Goal: Task Accomplishment & Management: Use online tool/utility

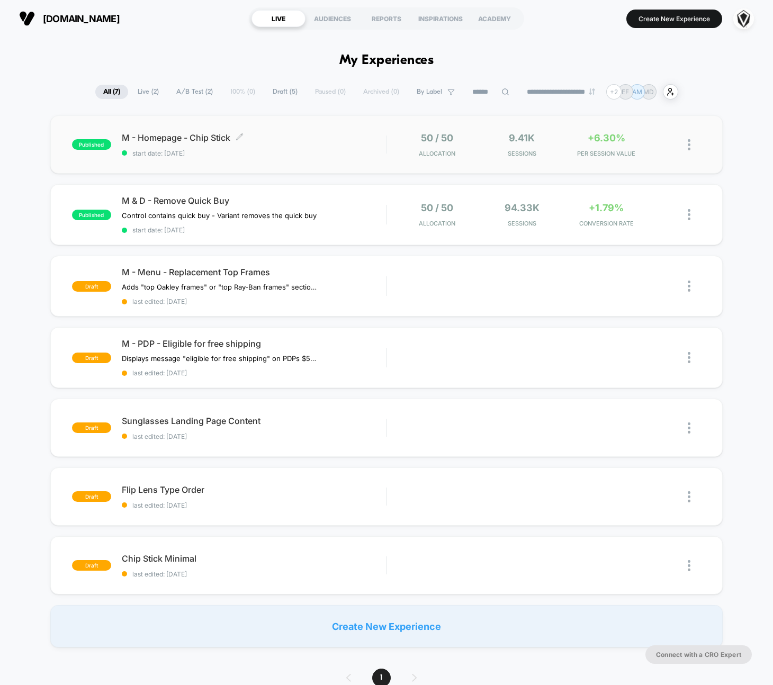
click at [298, 138] on span "M - Homepage - Chip Stick Click to edit experience details" at bounding box center [254, 137] width 264 height 11
click at [366, 221] on div "M & D - Remove Quick Buy Control contains quick buy - Variant removes the quick…" at bounding box center [254, 214] width 264 height 39
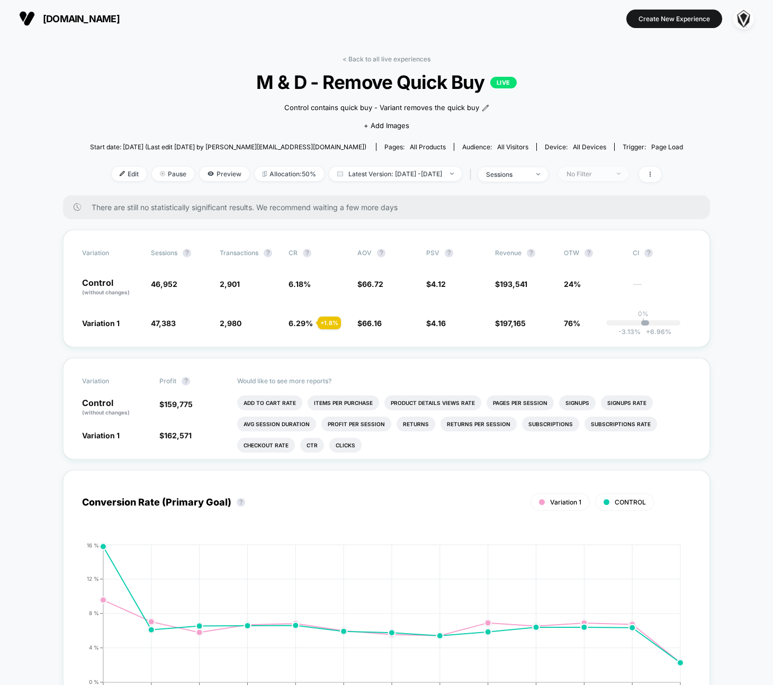
click at [604, 175] on div "No Filter" at bounding box center [587, 174] width 42 height 8
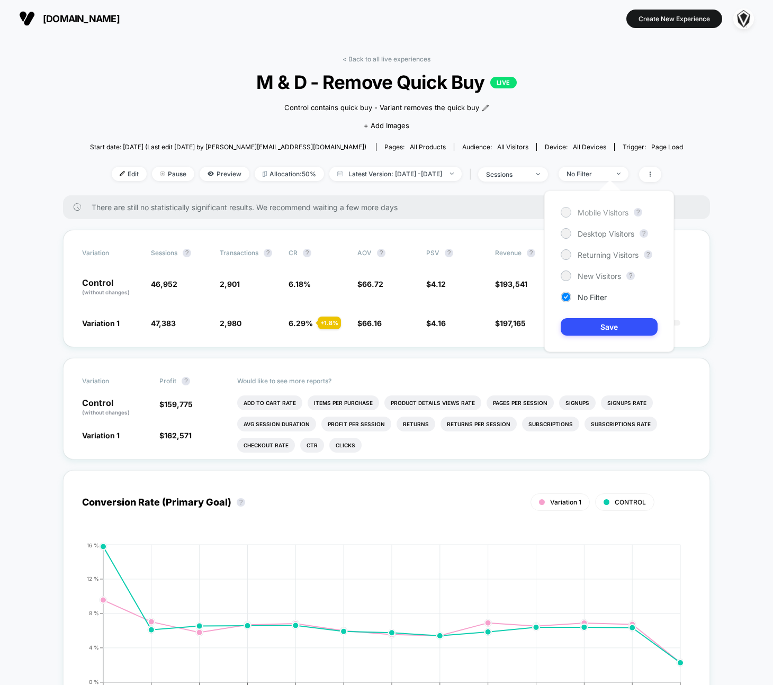
click at [564, 214] on div at bounding box center [566, 212] width 8 height 8
click at [567, 233] on div at bounding box center [566, 233] width 8 height 8
click at [566, 211] on div at bounding box center [566, 212] width 8 height 8
click at [583, 337] on div "Mobile Visitors ? Desktop Visitors ? Returning Visitors ? New Visitors ? No Fil…" at bounding box center [609, 271] width 130 height 161
click at [585, 328] on button "Save" at bounding box center [609, 326] width 97 height 17
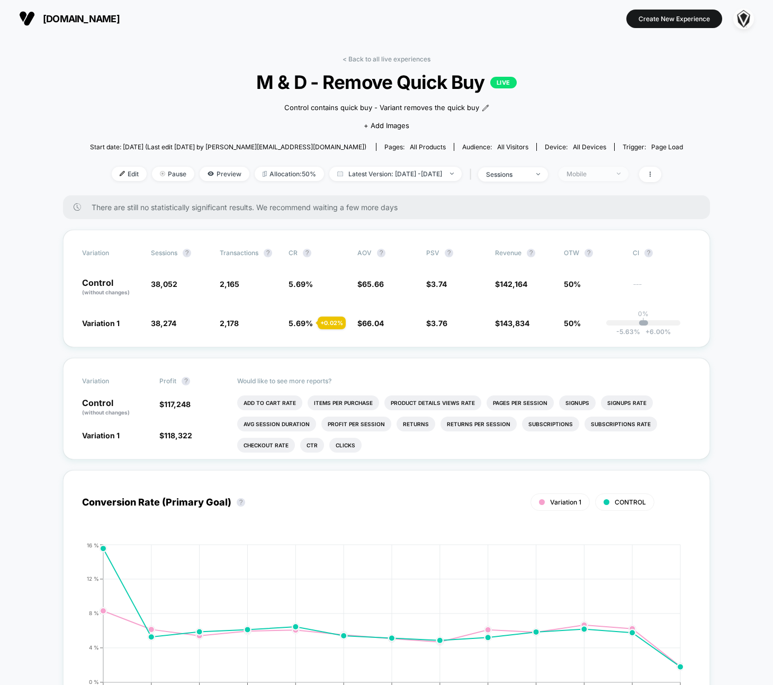
click at [597, 179] on span "Mobile" at bounding box center [593, 174] width 70 height 14
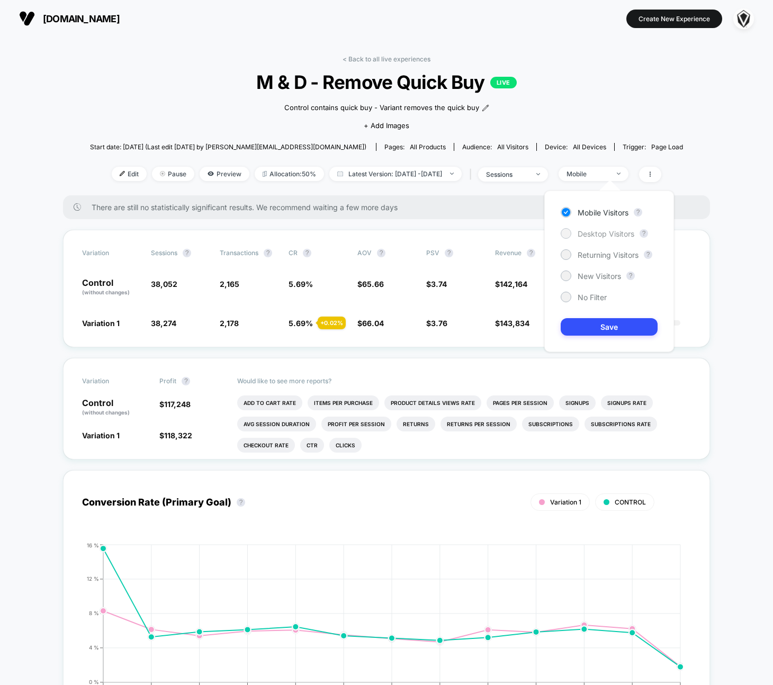
click at [592, 231] on span "Desktop Visitors" at bounding box center [606, 233] width 57 height 9
click at [601, 327] on button "Save" at bounding box center [609, 326] width 97 height 17
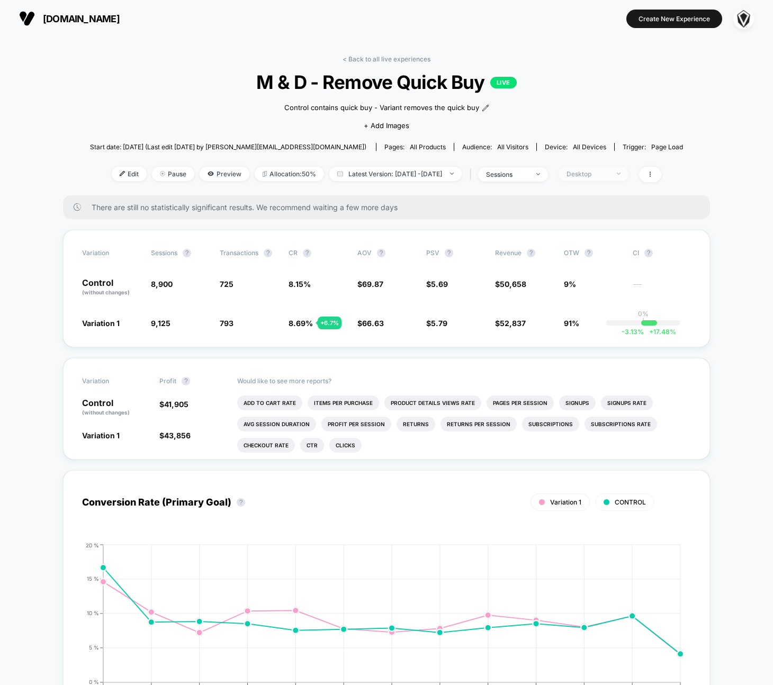
click at [611, 177] on span "Desktop" at bounding box center [593, 174] width 70 height 14
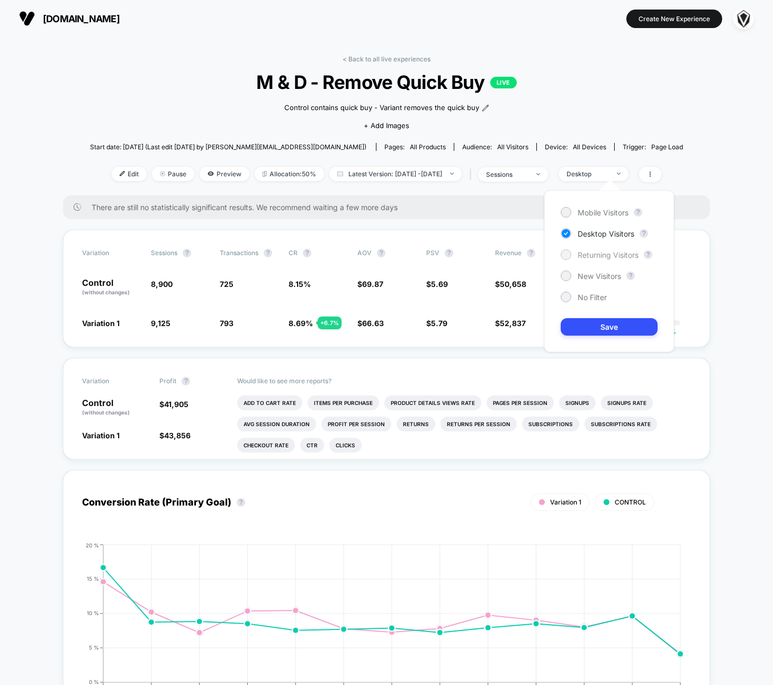
click at [597, 255] on span "Returning Visitors" at bounding box center [608, 254] width 61 height 9
click at [597, 324] on button "Save" at bounding box center [609, 326] width 97 height 17
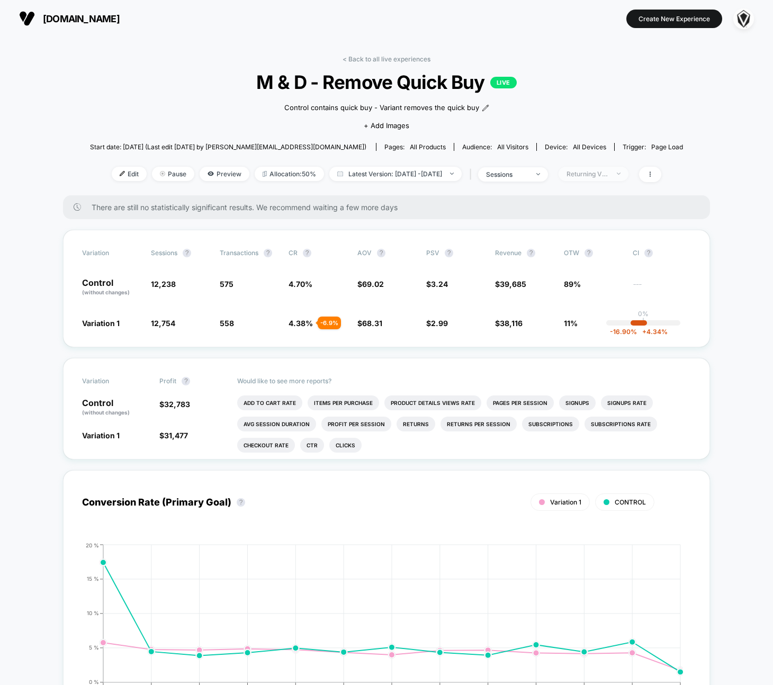
click at [593, 172] on div "Returning Visitors" at bounding box center [587, 174] width 42 height 8
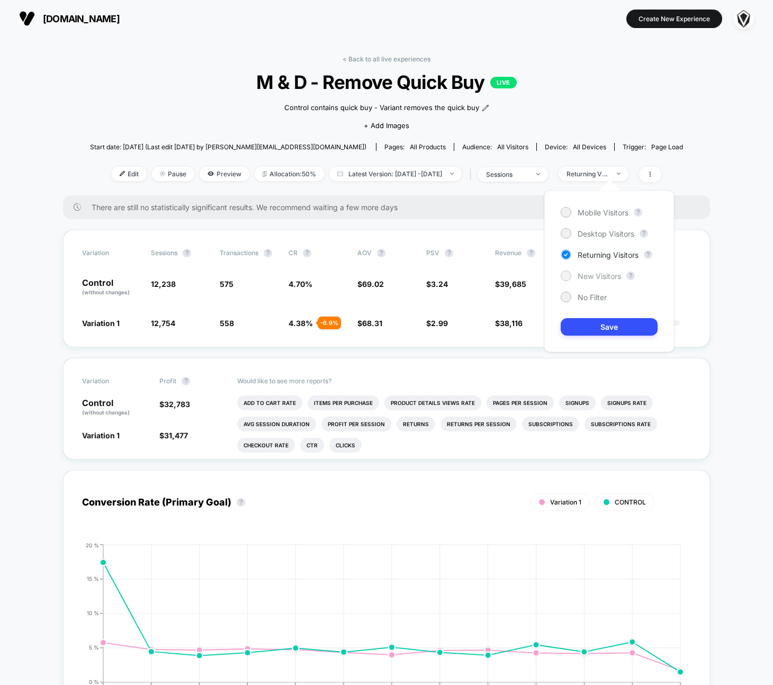
click at [589, 276] on span "New Visitors" at bounding box center [599, 276] width 43 height 9
click at [598, 326] on button "Save" at bounding box center [609, 326] width 97 height 17
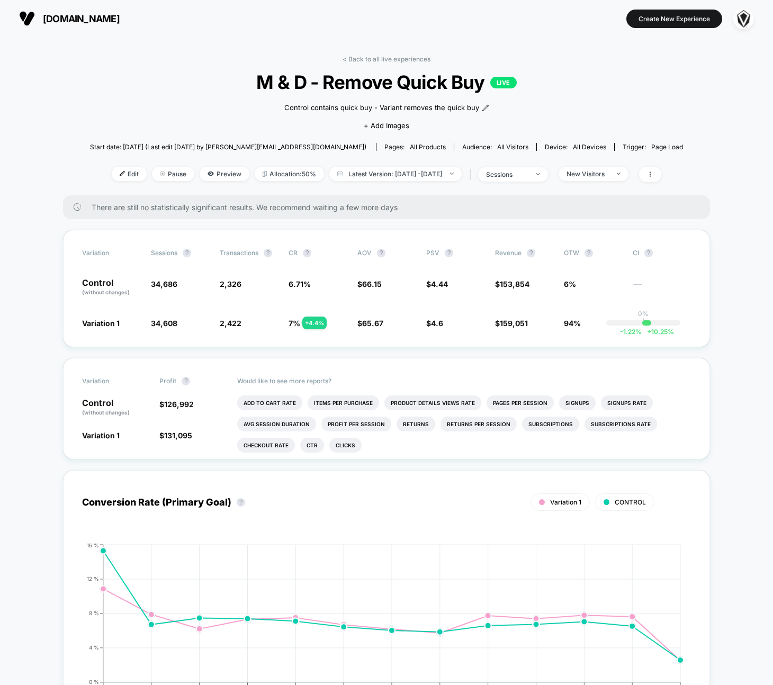
click at [97, 15] on span "[DOMAIN_NAME]" at bounding box center [81, 18] width 77 height 11
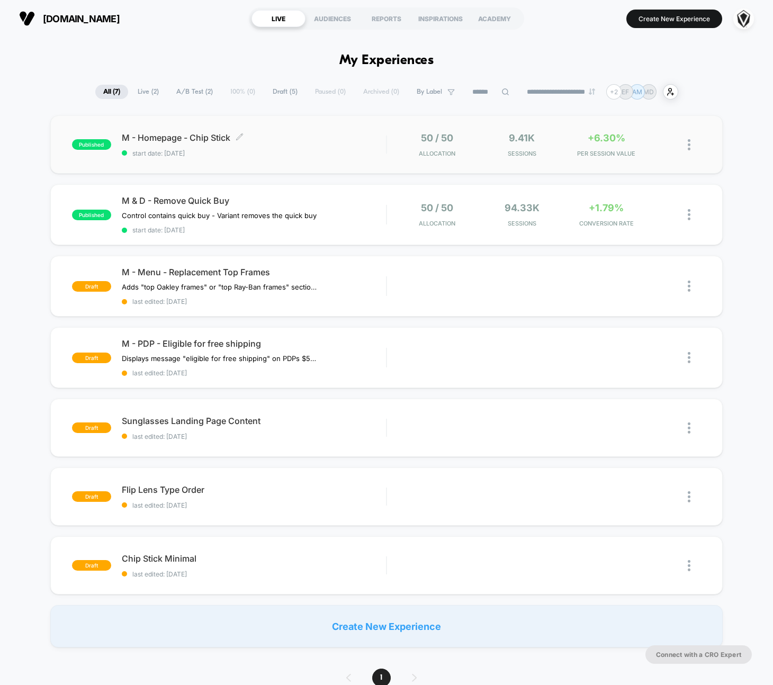
click at [197, 145] on div "M - Homepage - Chip Stick Click to edit experience details Click to edit experi…" at bounding box center [254, 144] width 264 height 25
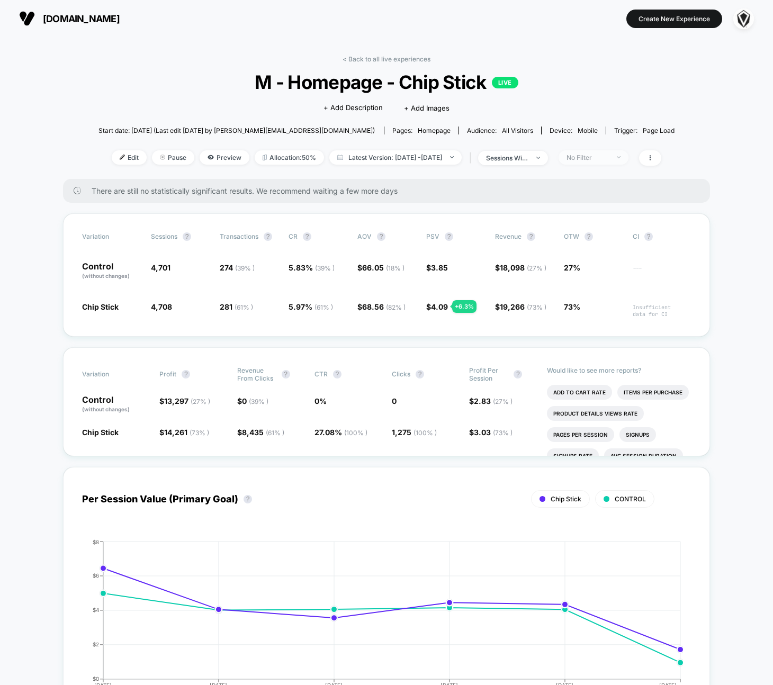
click at [609, 158] on div "No Filter" at bounding box center [587, 158] width 42 height 8
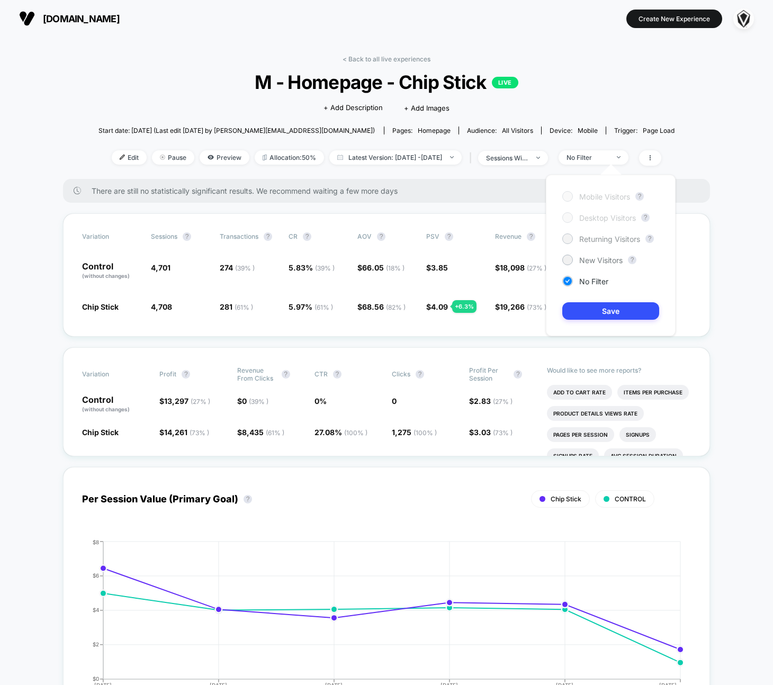
click at [575, 240] on div "Returning Visitors" at bounding box center [601, 238] width 78 height 11
click at [600, 316] on button "Save" at bounding box center [610, 310] width 97 height 17
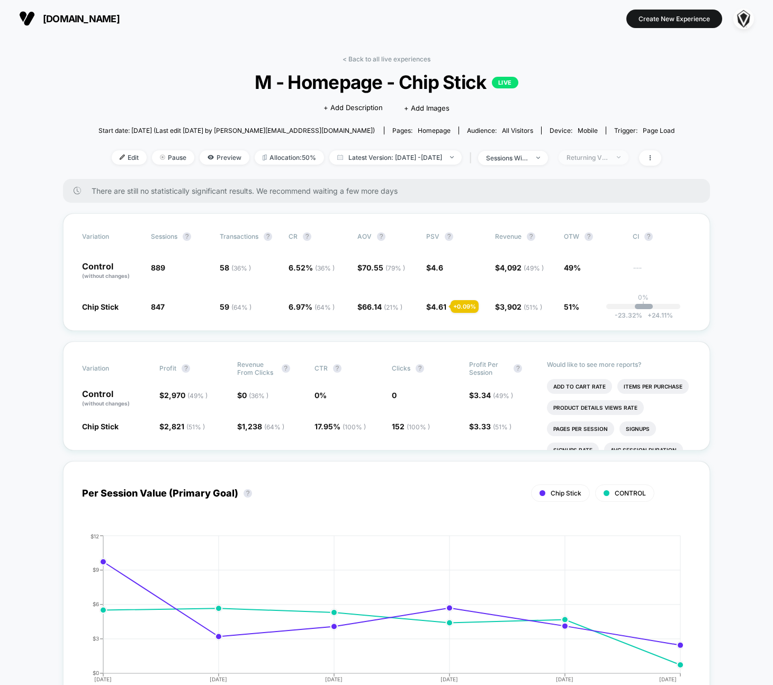
click at [605, 156] on div "Returning Visitors" at bounding box center [587, 158] width 42 height 8
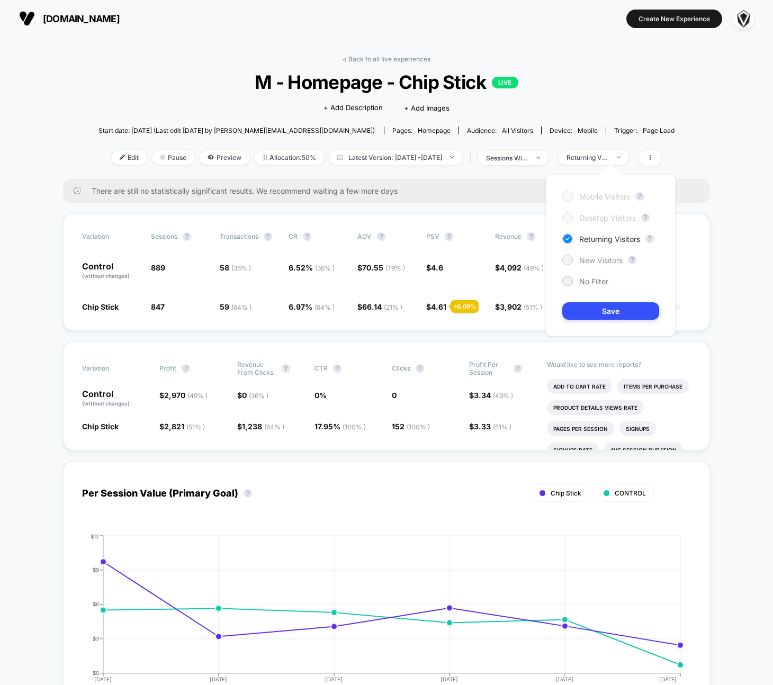
click at [594, 262] on span "New Visitors" at bounding box center [600, 260] width 43 height 9
click at [600, 309] on button "Save" at bounding box center [610, 310] width 97 height 17
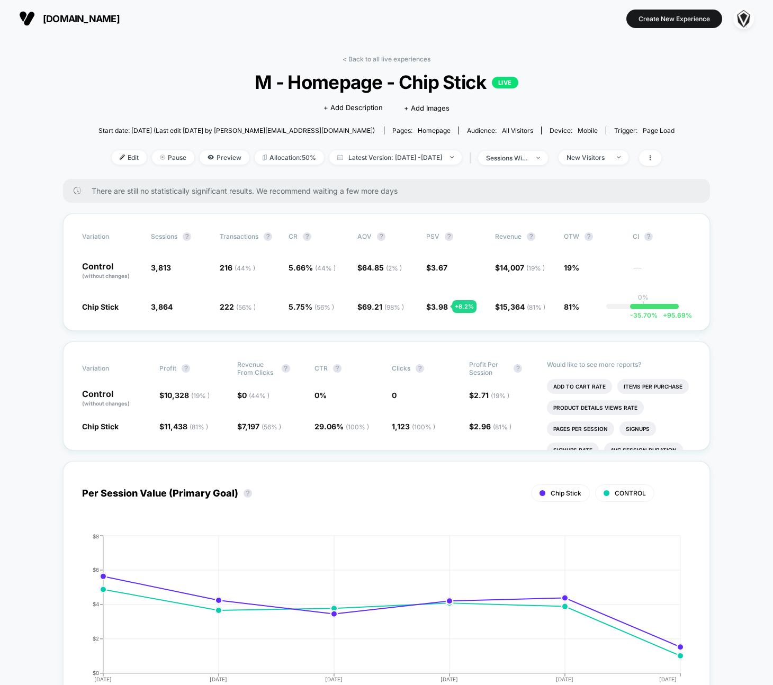
click at [52, 22] on span "[DOMAIN_NAME]" at bounding box center [81, 18] width 77 height 11
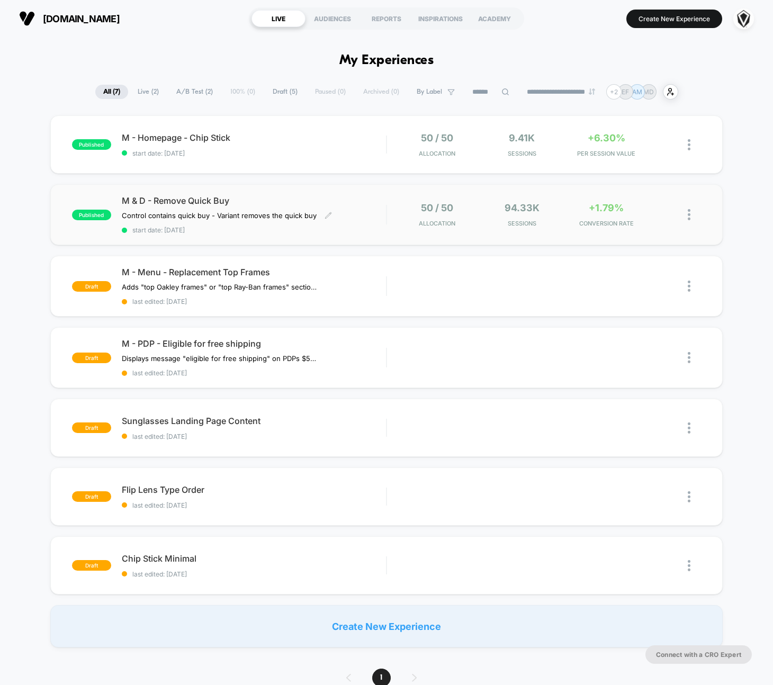
click at [280, 201] on span "M & D - Remove Quick Buy" at bounding box center [254, 200] width 264 height 11
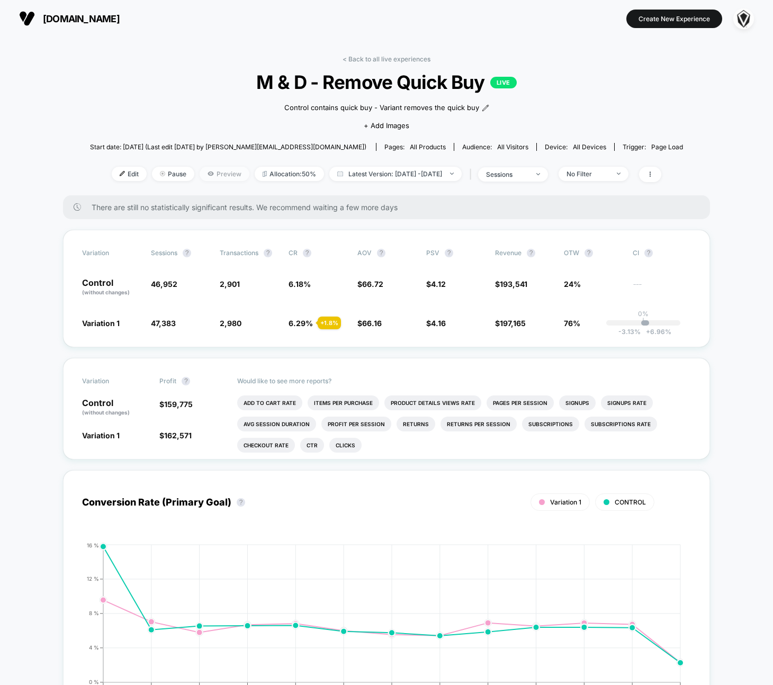
click at [209, 174] on span "Preview" at bounding box center [225, 174] width 50 height 14
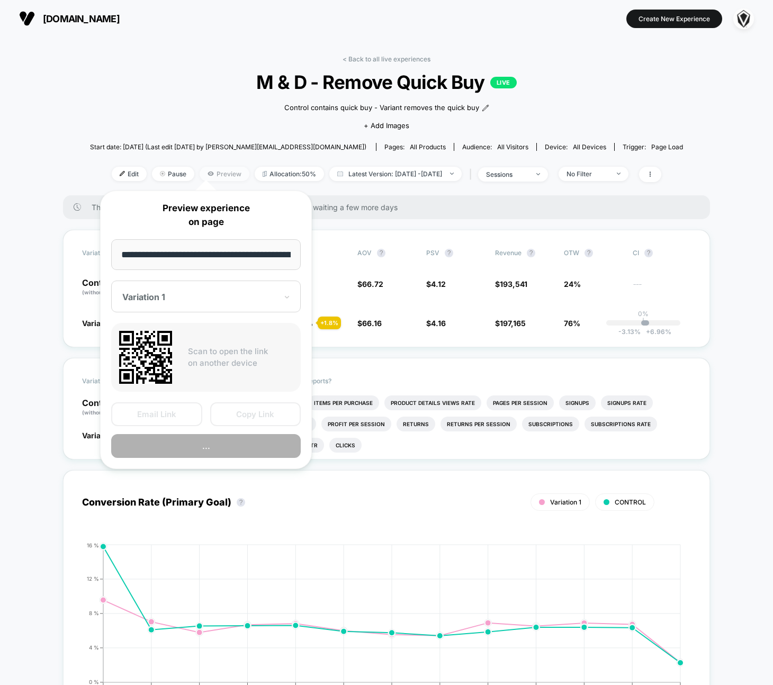
scroll to position [0, 149]
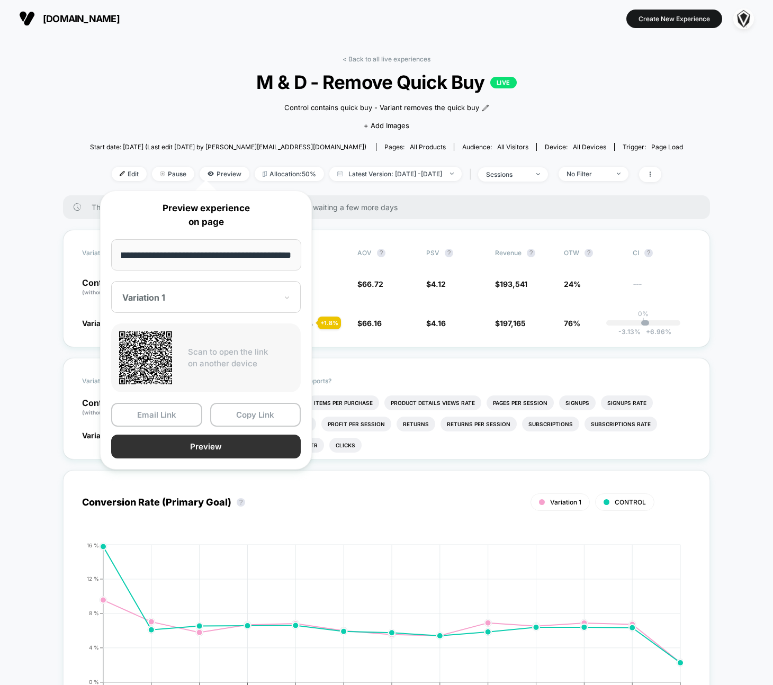
click at [206, 451] on button "Preview" at bounding box center [206, 447] width 190 height 24
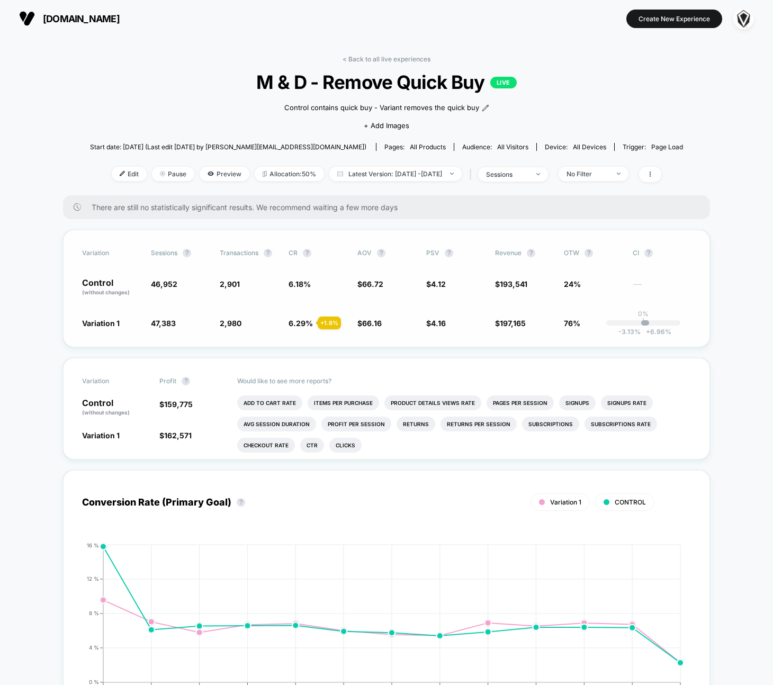
click at [100, 291] on span "(without changes)" at bounding box center [106, 292] width 48 height 6
drag, startPoint x: 104, startPoint y: 322, endPoint x: 113, endPoint y: 301, distance: 23.0
click at [105, 322] on span "Variation 1" at bounding box center [101, 323] width 38 height 9
click at [200, 170] on span "Preview" at bounding box center [225, 174] width 50 height 14
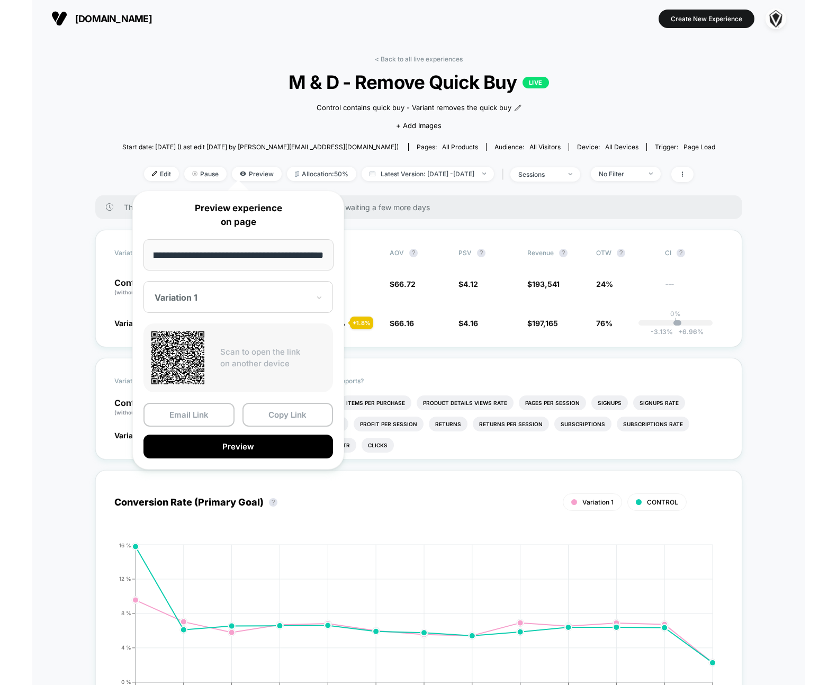
scroll to position [0, 0]
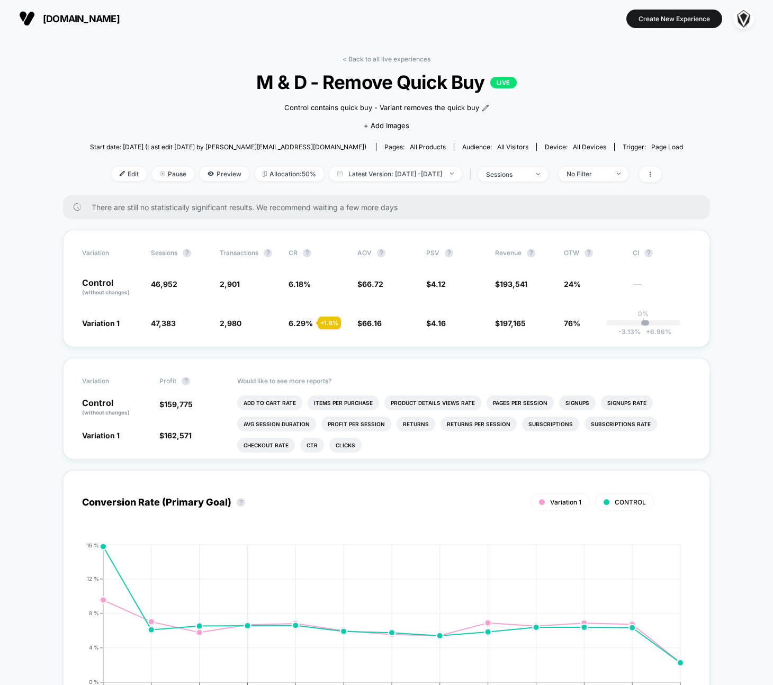
click at [59, 14] on span "[DOMAIN_NAME]" at bounding box center [81, 18] width 77 height 11
